Goal: Information Seeking & Learning: Learn about a topic

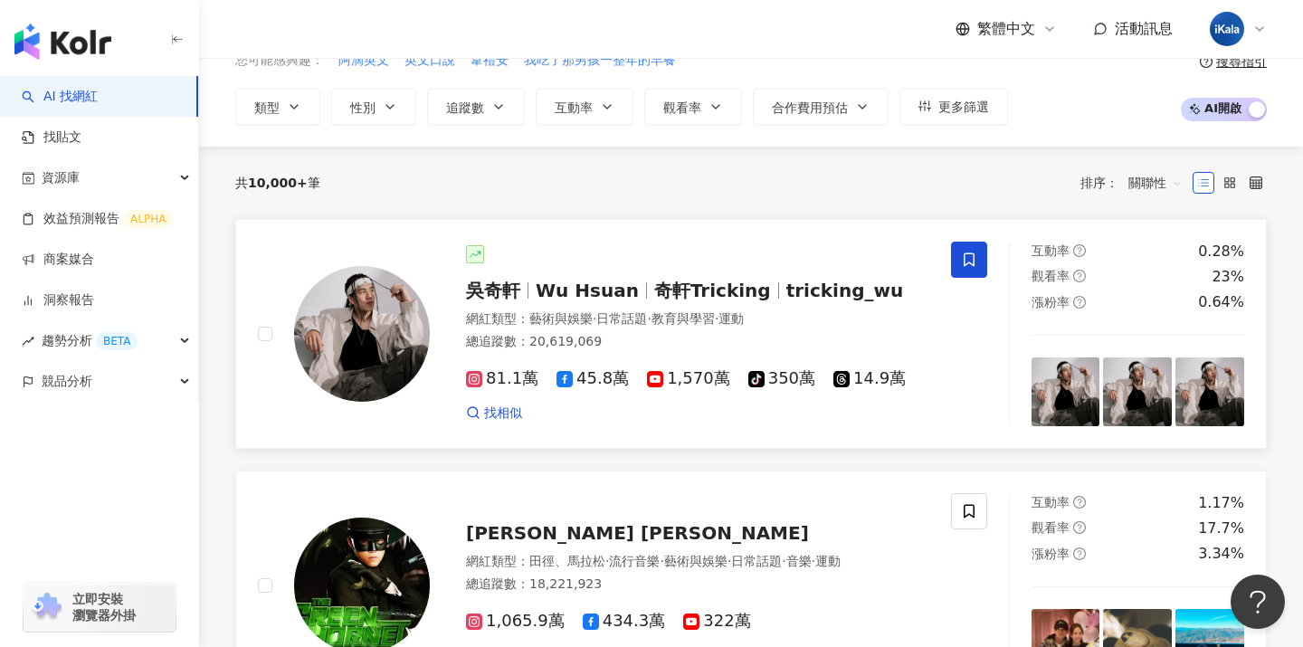
scroll to position [178, 0]
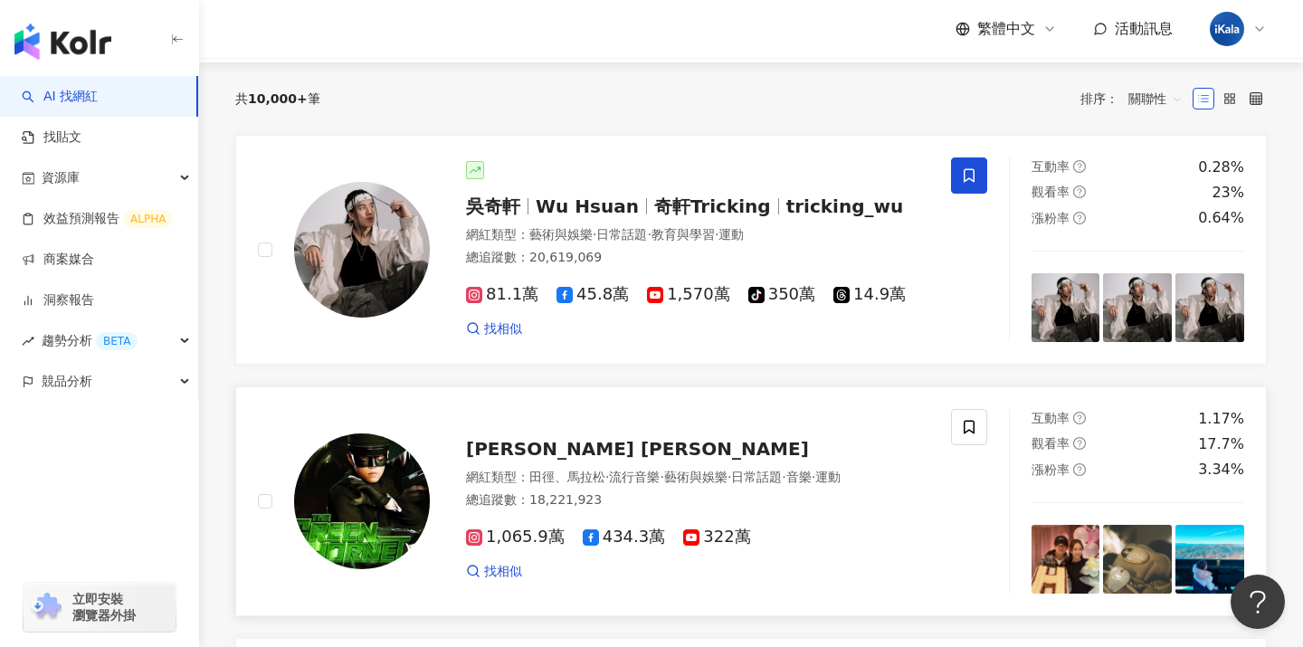
click at [557, 449] on span "Jay Chou 周杰倫" at bounding box center [637, 449] width 343 height 22
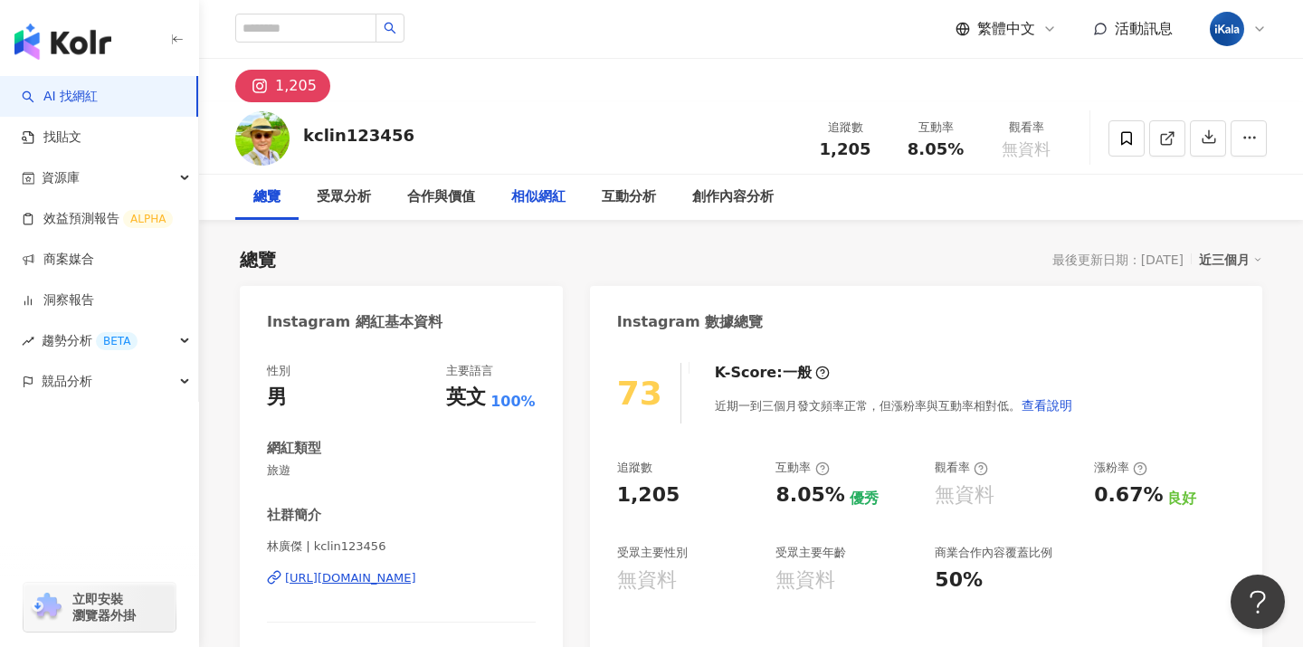
click at [539, 212] on div "相似網紅" at bounding box center [538, 197] width 91 height 45
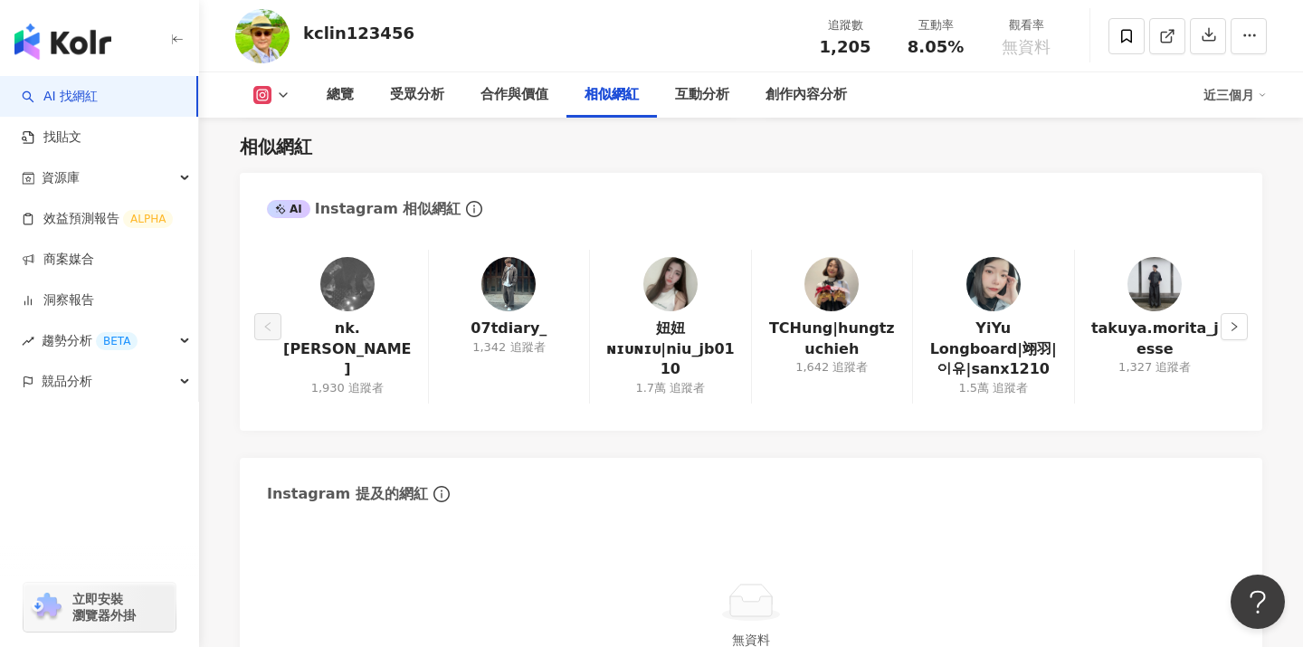
click at [273, 100] on button at bounding box center [271, 95] width 73 height 18
click at [276, 100] on icon at bounding box center [283, 95] width 14 height 14
